Goal: Information Seeking & Learning: Learn about a topic

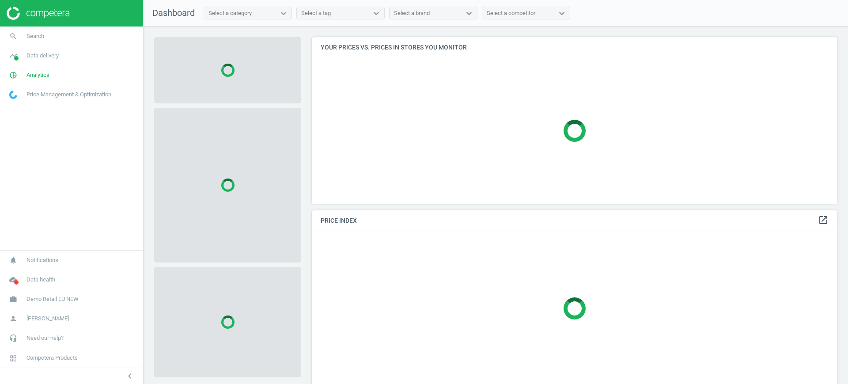
scroll to position [183, 534]
click at [53, 296] on span "Demo Retail EU NEW" at bounding box center [52, 299] width 52 height 8
click at [41, 271] on span "Switch campaign" at bounding box center [29, 272] width 39 height 7
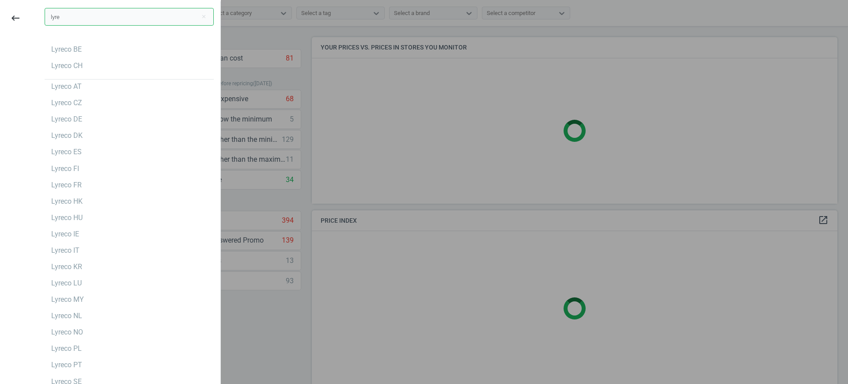
type input "lyre"
click at [89, 66] on div "Lyreco CH" at bounding box center [129, 66] width 169 height 14
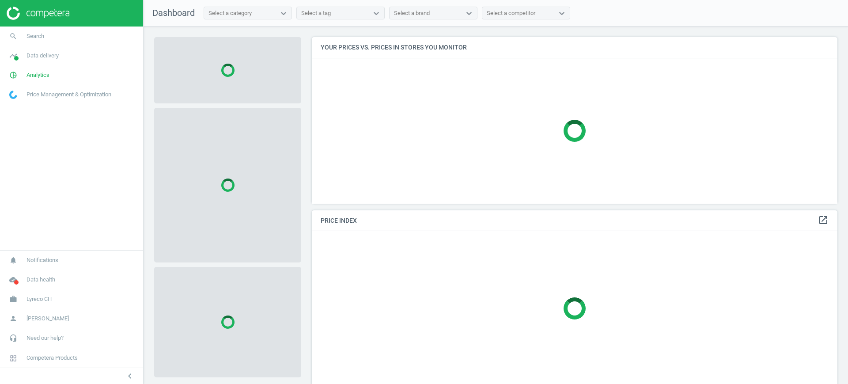
scroll to position [183, 534]
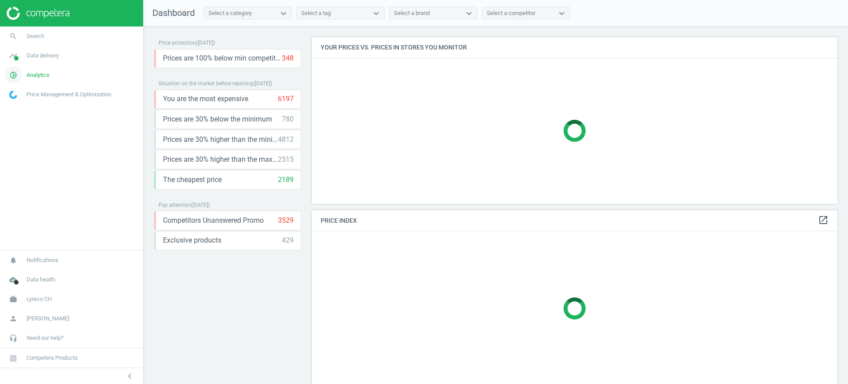
click at [44, 76] on span "Analytics" at bounding box center [37, 75] width 23 height 8
click at [21, 109] on span "Products" at bounding box center [20, 107] width 21 height 7
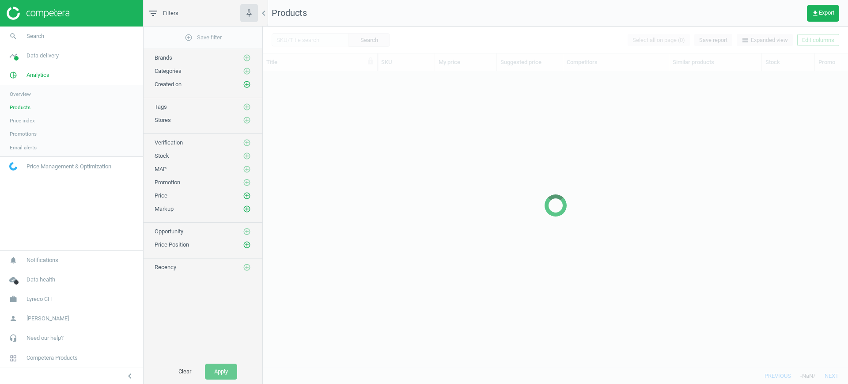
scroll to position [279, 577]
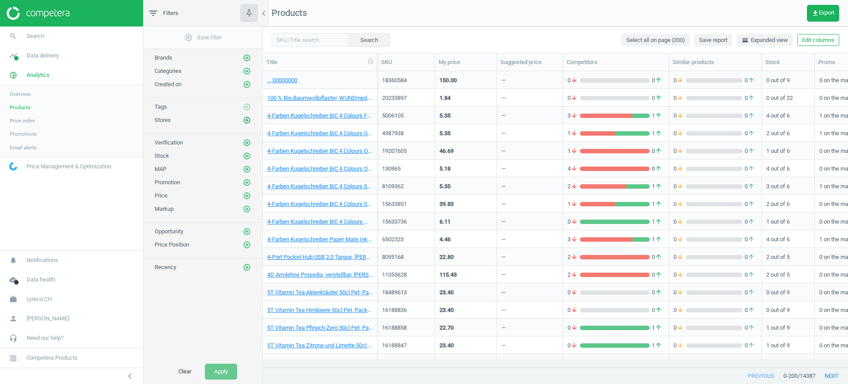
click at [246, 123] on icon "add_circle_outline" at bounding box center [247, 120] width 8 height 8
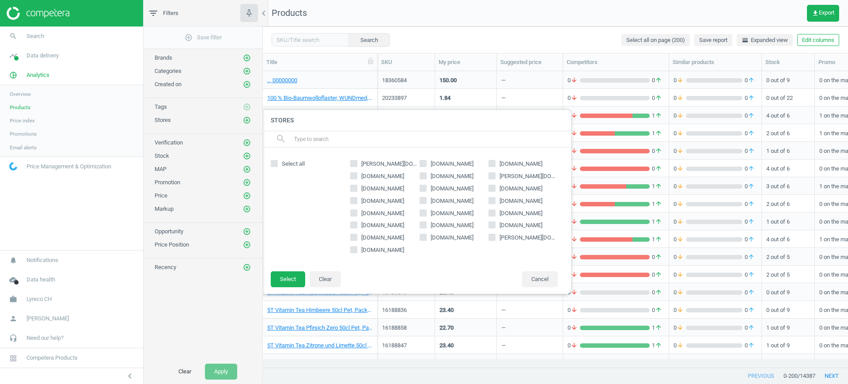
click at [492, 198] on input "ofrex.ch" at bounding box center [492, 200] width 6 height 6
checkbox input "true"
click at [298, 274] on button "Select" at bounding box center [288, 279] width 34 height 16
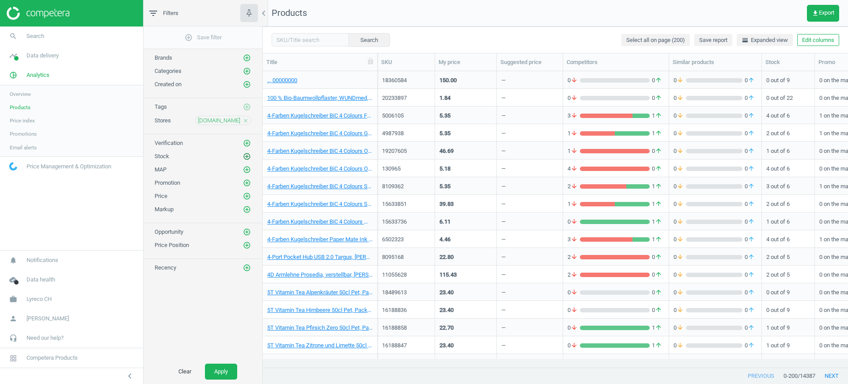
click at [249, 155] on icon "add_circle_outline" at bounding box center [247, 156] width 8 height 8
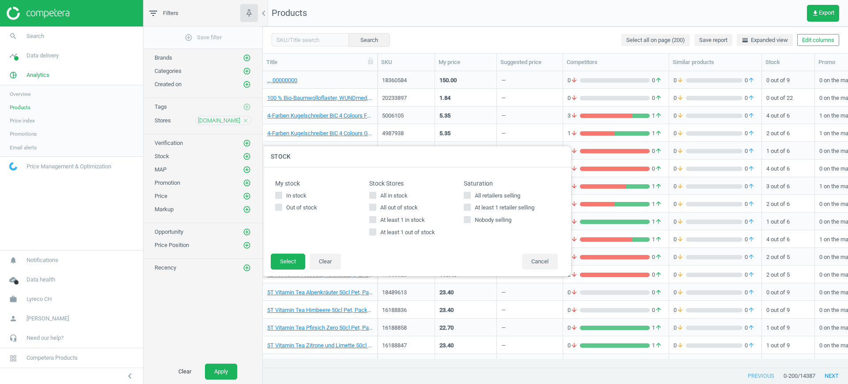
click at [390, 196] on span "All in stock" at bounding box center [393, 196] width 31 height 8
click at [376, 196] on input "All in stock" at bounding box center [373, 195] width 6 height 6
checkbox input "true"
click at [292, 260] on button "Select" at bounding box center [288, 261] width 34 height 16
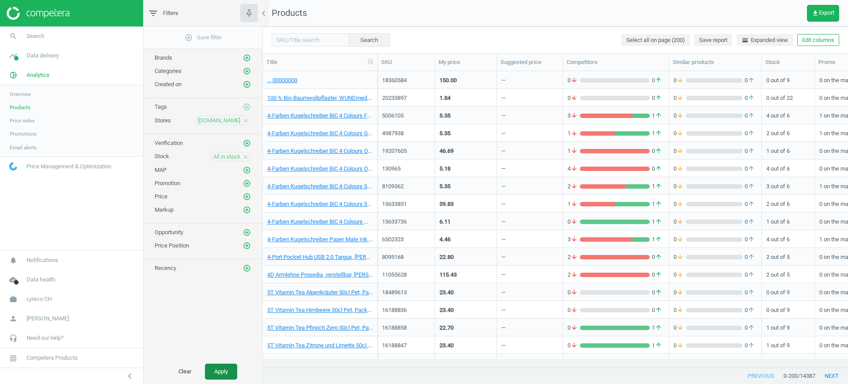
click at [226, 367] on button "Apply" at bounding box center [221, 371] width 32 height 16
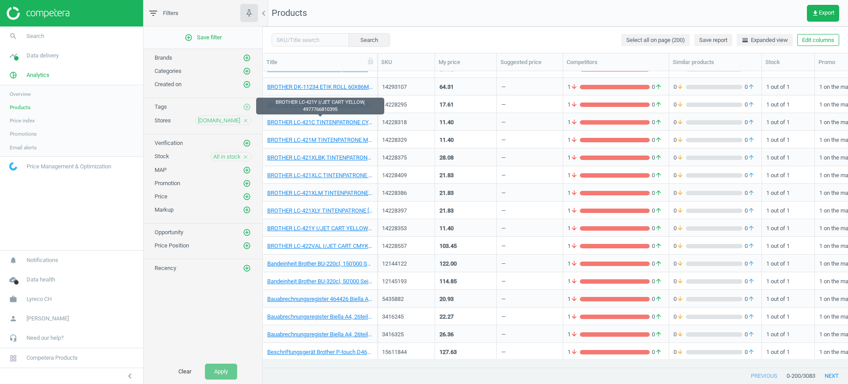
scroll to position [1435, 0]
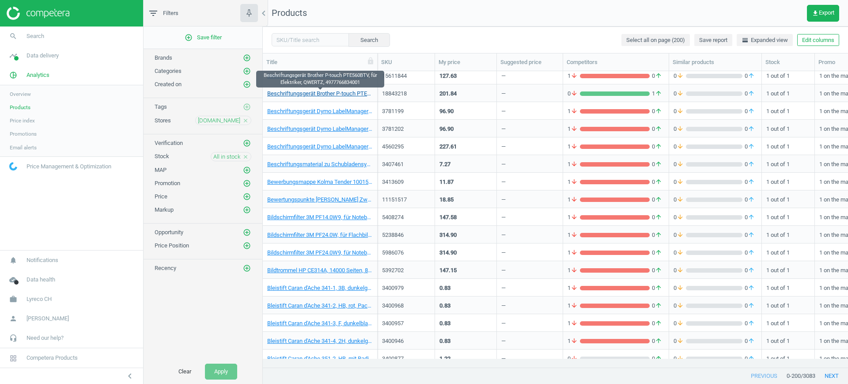
click at [313, 95] on link "Beschriftungsgerät Brother P-touch PTE560BTV, für Elektriker, QWERTZ, 497776683…" at bounding box center [320, 94] width 106 height 8
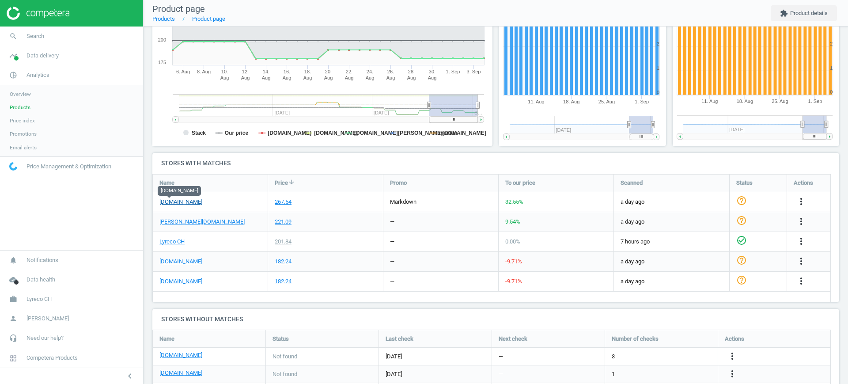
click at [176, 204] on link "ofrex.ch" at bounding box center [180, 202] width 43 height 8
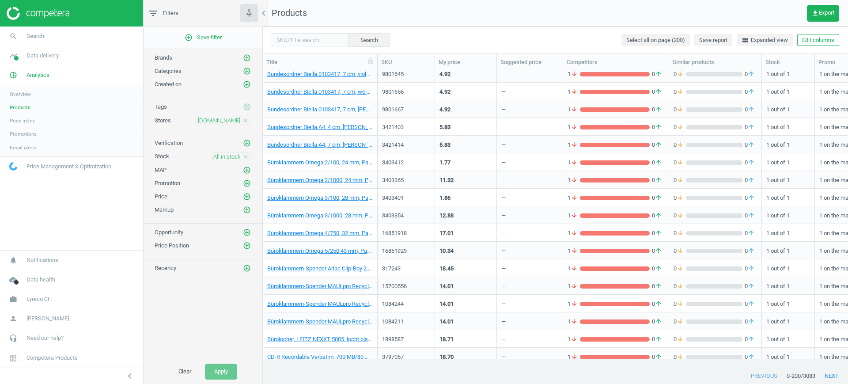
scroll to position [3244, 0]
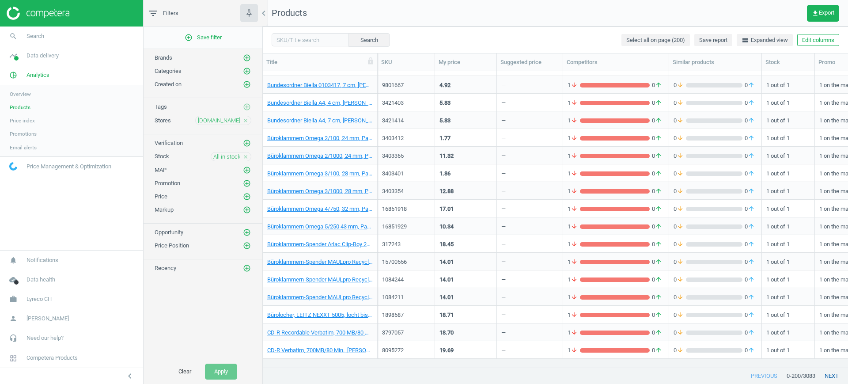
click at [830, 373] on button "next" at bounding box center [831, 376] width 33 height 16
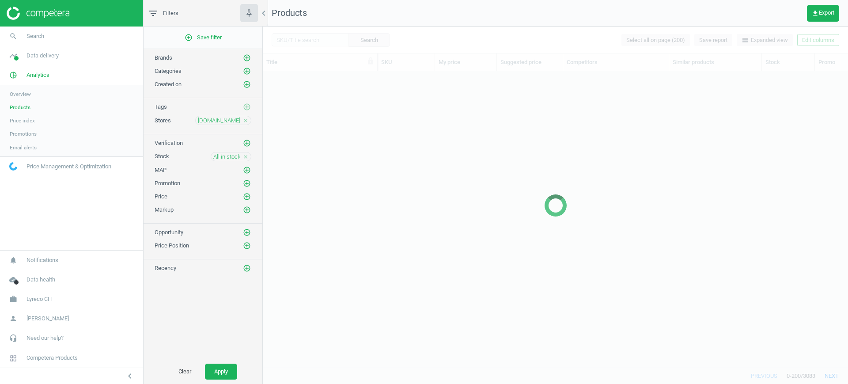
scroll to position [1448, 0]
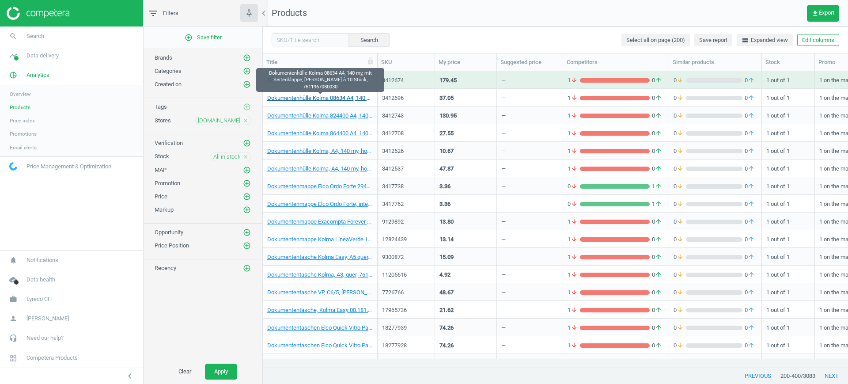
click at [314, 98] on link "Dokumentenhülle Kolma 08634 A4, 140 my, mit Seitenklappe, Beutel à 10 Stück, 76…" at bounding box center [320, 98] width 106 height 8
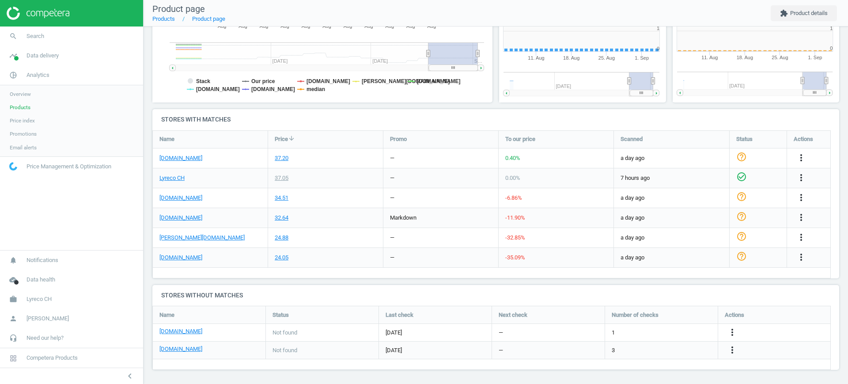
scroll to position [194, 182]
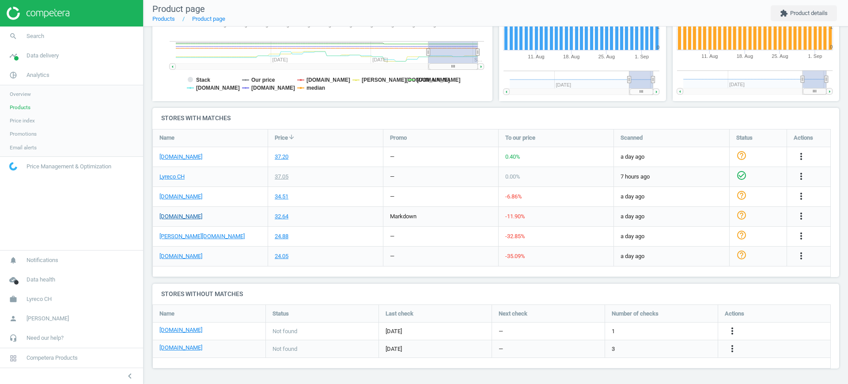
click at [169, 216] on link "ofrex.ch" at bounding box center [180, 216] width 43 height 8
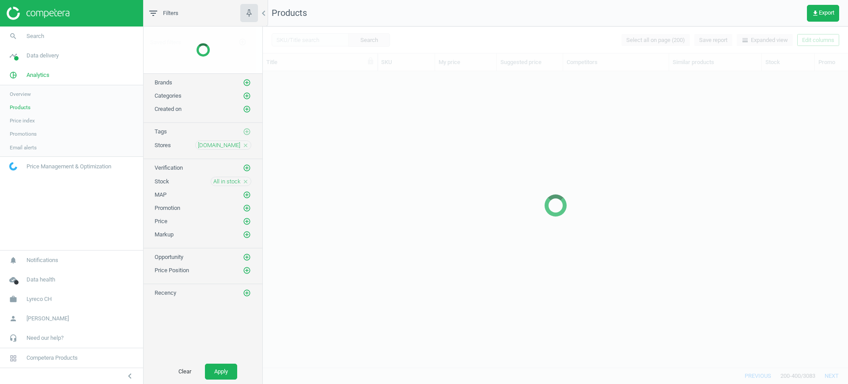
scroll to position [1196, 0]
